Goal: Task Accomplishment & Management: Manage account settings

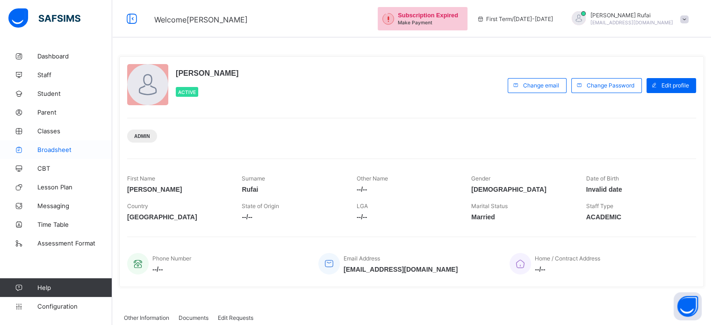
click at [57, 144] on link "Broadsheet" at bounding box center [56, 149] width 112 height 19
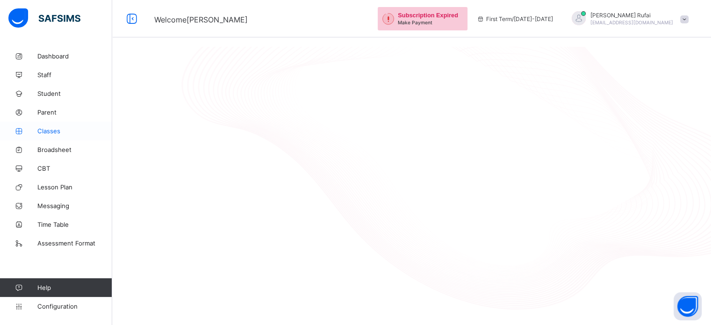
click at [52, 129] on span "Classes" at bounding box center [74, 130] width 75 height 7
click at [635, 14] on span "[PERSON_NAME]" at bounding box center [631, 15] width 83 height 7
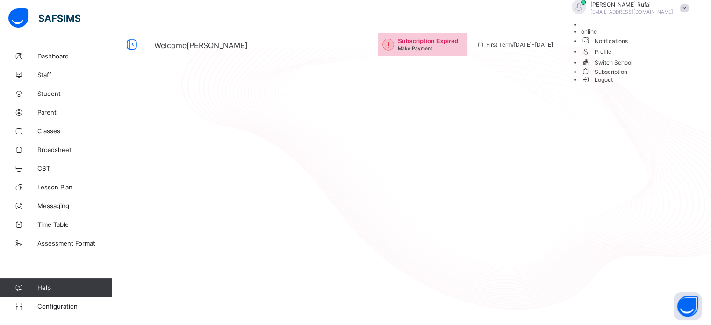
click at [628, 75] on span "Subscription" at bounding box center [604, 71] width 47 height 7
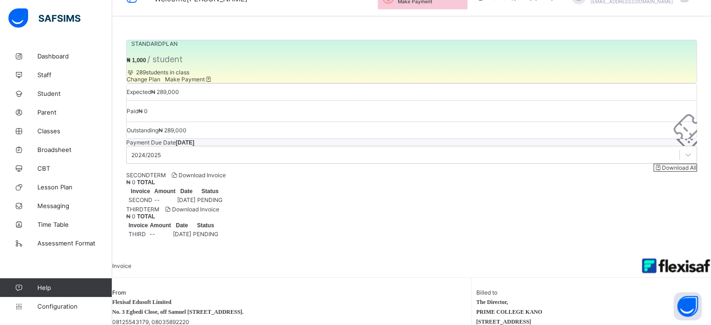
scroll to position [16, 0]
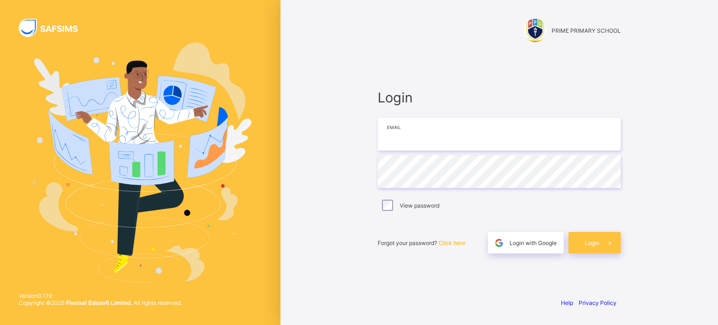
click at [388, 128] on input "email" at bounding box center [499, 134] width 243 height 33
type input "**********"
click at [592, 246] on div "Login" at bounding box center [594, 243] width 52 height 22
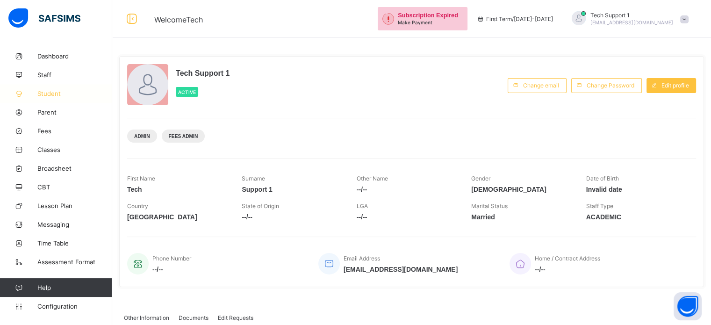
click at [52, 93] on span "Student" at bounding box center [74, 93] width 75 height 7
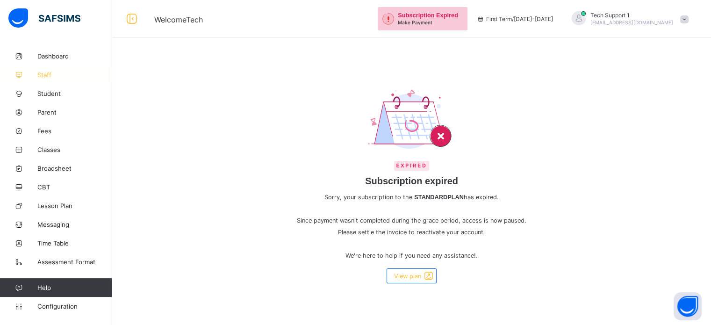
click at [45, 72] on span "Staff" at bounding box center [74, 74] width 75 height 7
click at [45, 58] on span "Dashboard" at bounding box center [74, 55] width 75 height 7
click at [47, 95] on span "Student" at bounding box center [74, 93] width 75 height 7
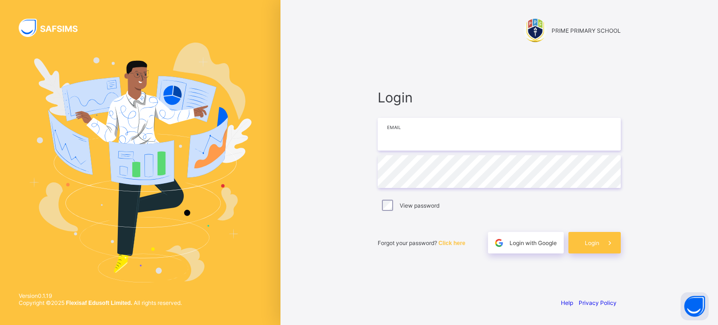
click at [420, 141] on input "email" at bounding box center [499, 134] width 243 height 33
type input "**********"
click at [591, 246] on div "Login" at bounding box center [594, 243] width 52 height 22
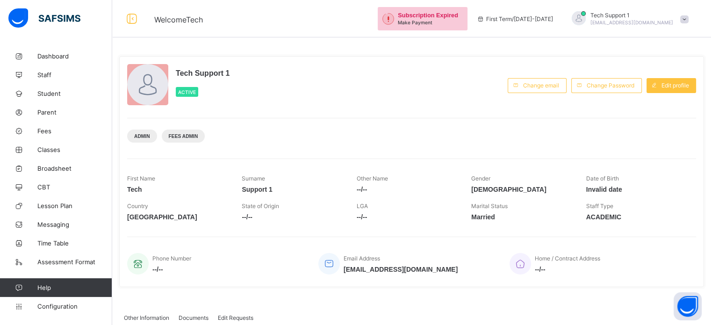
click at [635, 14] on span "Tech Support 1" at bounding box center [631, 15] width 83 height 7
click at [662, 86] on li "Subscription" at bounding box center [658, 90] width 69 height 15
